Goal: Navigation & Orientation: Understand site structure

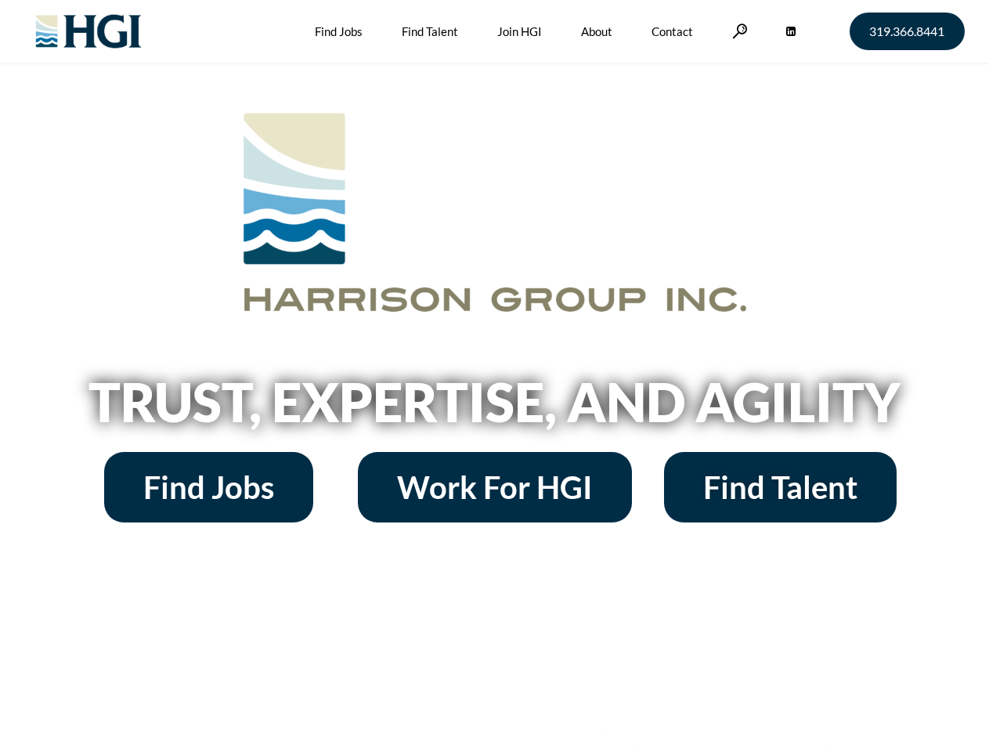
click at [494, 376] on h2 "Trust, Expertise, and Agility" at bounding box center [495, 401] width 893 height 53
click at [738, 31] on link at bounding box center [740, 31] width 16 height 15
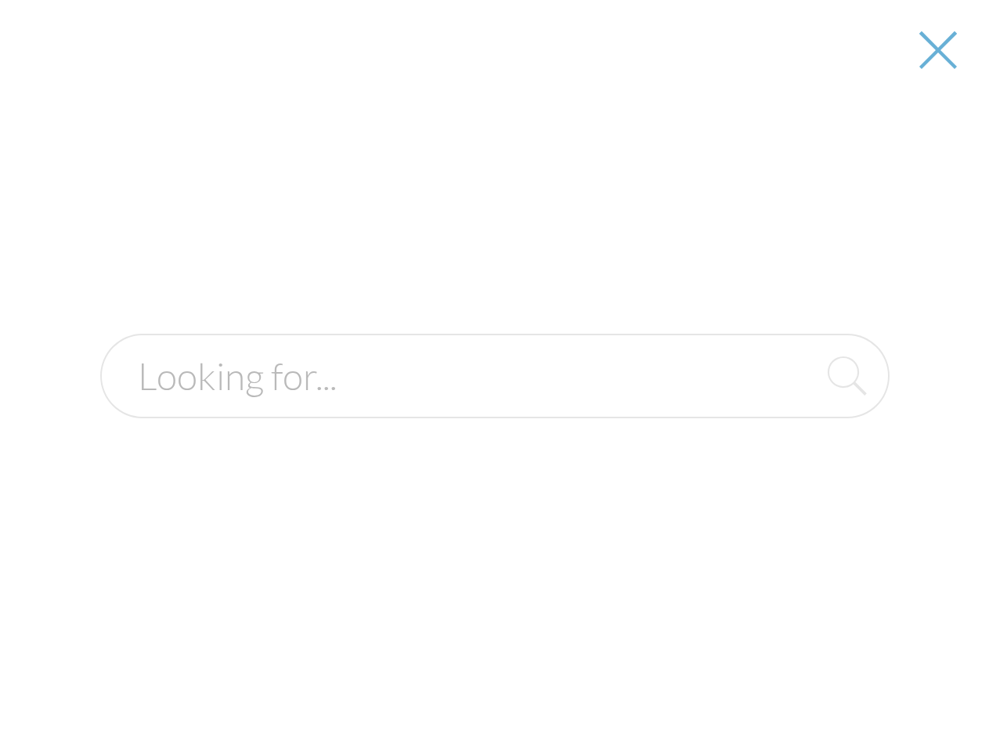
click at [494, 407] on h2 "Trust, Expertise, and Agility" at bounding box center [495, 401] width 893 height 53
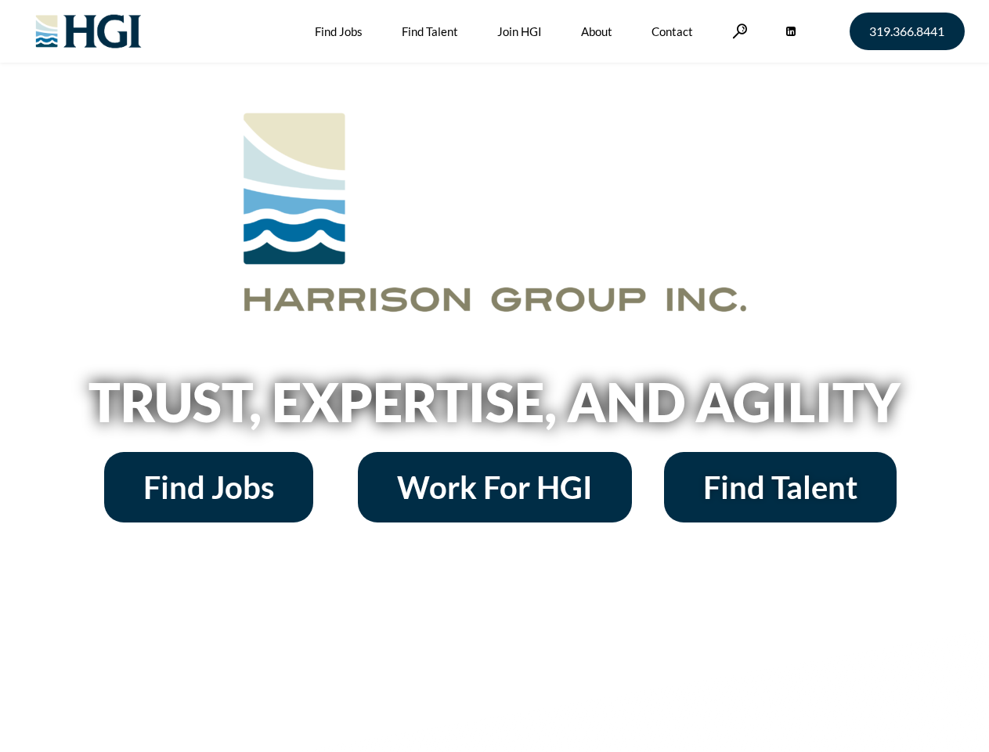
click at [494, 376] on h2 "Trust, Expertise, and Agility" at bounding box center [495, 401] width 893 height 53
click at [738, 31] on link at bounding box center [740, 31] width 16 height 15
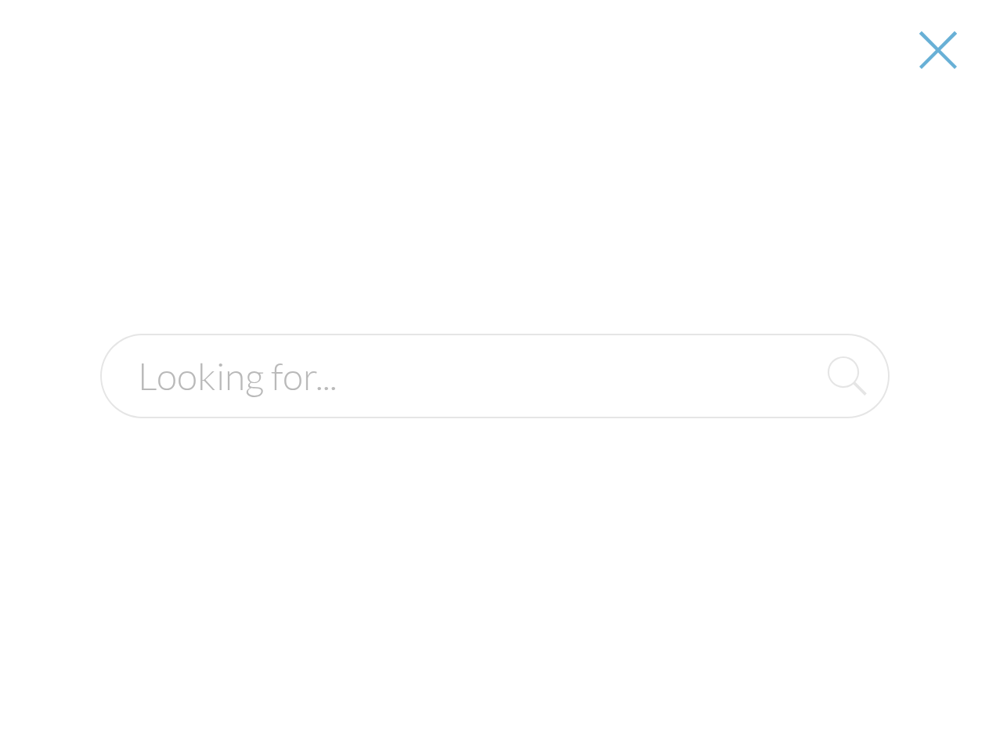
click at [494, 407] on h2 "Trust, Expertise, and Agility" at bounding box center [495, 401] width 893 height 53
